Goal: Navigation & Orientation: Understand site structure

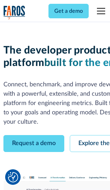
scroll to position [39, 0]
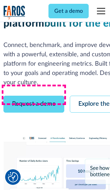
click at [34, 96] on link "Request a demo" at bounding box center [33, 104] width 61 height 17
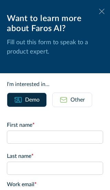
click at [102, 11] on icon at bounding box center [102, 11] width 6 height 5
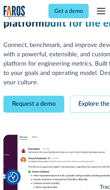
click at [90, 96] on link "Explore the platform" at bounding box center [106, 104] width 73 height 17
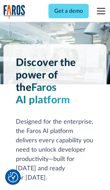
scroll to position [5180, 0]
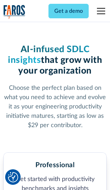
scroll to position [1069, 0]
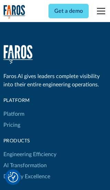
click at [13, 108] on link "Platform" at bounding box center [13, 113] width 21 height 11
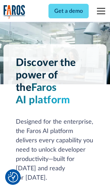
scroll to position [5401, 0]
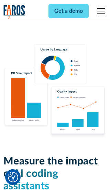
scroll to position [4263, 0]
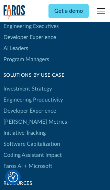
click at [21, 116] on link "[PERSON_NAME] Metrics" at bounding box center [35, 121] width 64 height 11
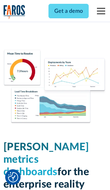
scroll to position [3019, 0]
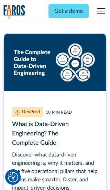
scroll to position [3111, 0]
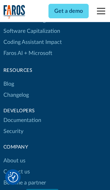
click at [16, 95] on link "Changelog" at bounding box center [16, 94] width 26 height 11
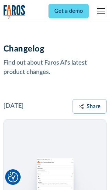
scroll to position [8329, 0]
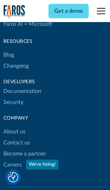
click at [14, 126] on link "About us" at bounding box center [14, 131] width 22 height 11
